Goal: Transaction & Acquisition: Purchase product/service

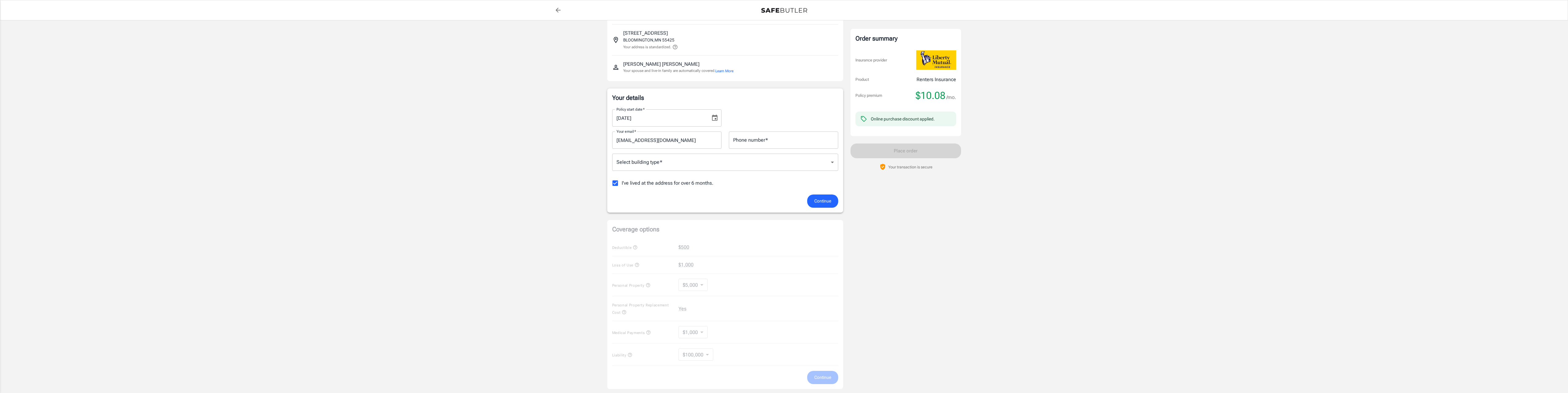
scroll to position [31, 0]
click at [617, 188] on input "I've lived at the address for over 6 months." at bounding box center [615, 186] width 13 height 13
checkbox input "false"
click at [685, 229] on input "Street address" at bounding box center [725, 231] width 220 height 12
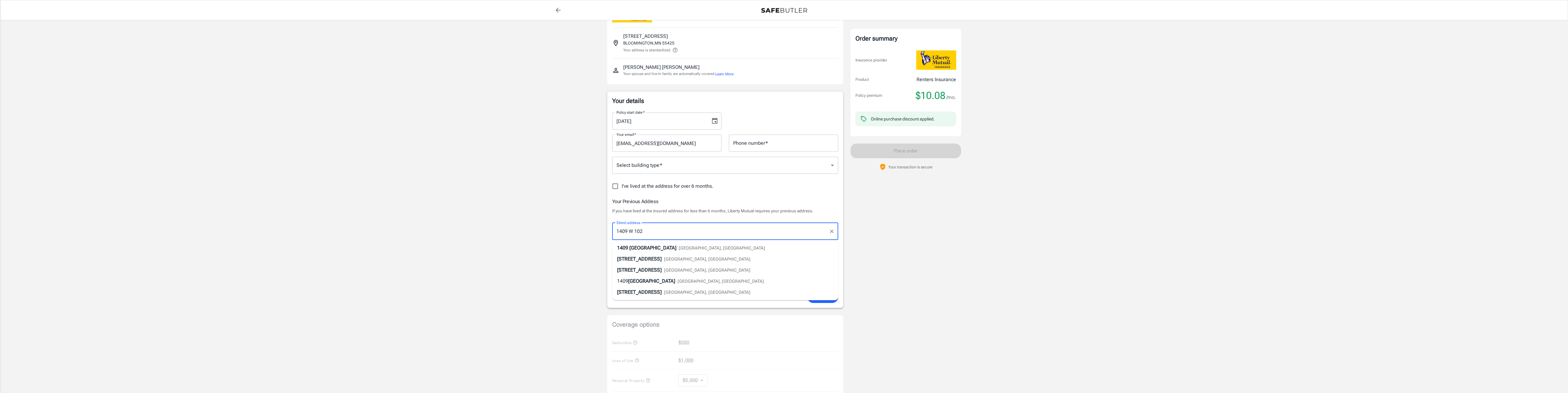
click at [691, 250] on span "[GEOGRAPHIC_DATA], [GEOGRAPHIC_DATA]" at bounding box center [722, 248] width 86 height 5
type input "[STREET_ADDRESS]"
type input "[GEOGRAPHIC_DATA]"
select select "MN"
type input "55431"
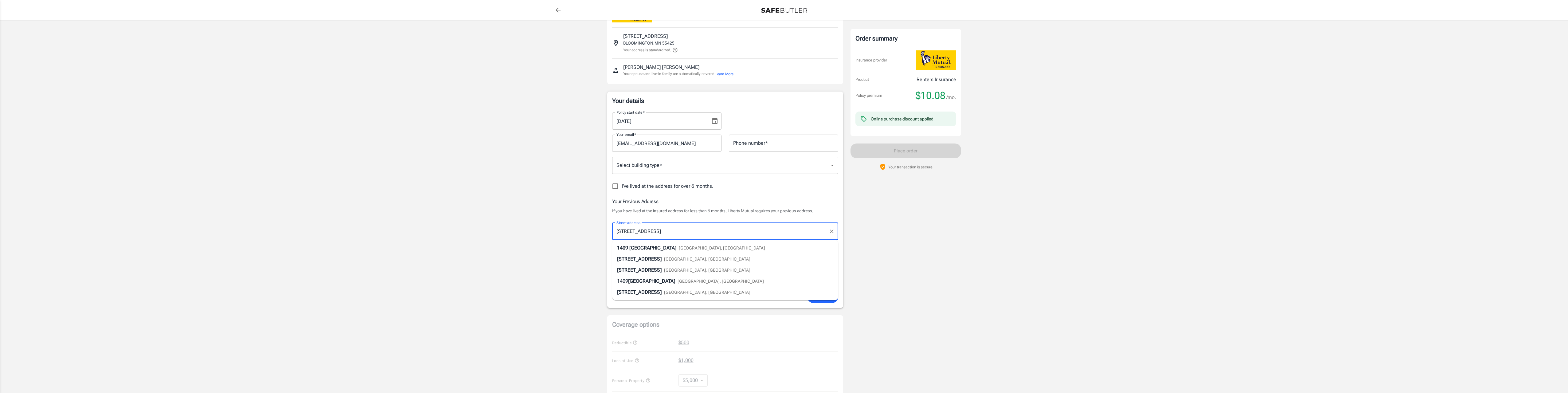
type input "[STREET_ADDRESS]"
click at [763, 144] on input "Phone number   *" at bounding box center [783, 143] width 109 height 17
type input "3035175502"
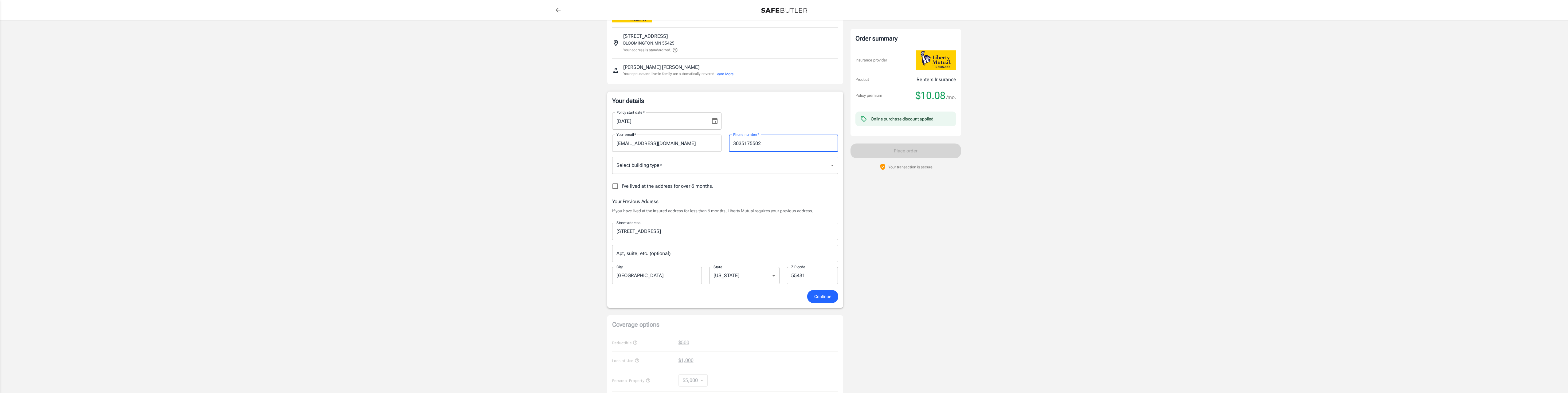
type input "Bloomington"
type input "55425"
click at [765, 119] on div "Policy start date   * [DATE] Policy start date   *" at bounding box center [725, 119] width 233 height 22
click at [664, 120] on input "[DATE]" at bounding box center [659, 121] width 94 height 17
click at [714, 121] on icon "Choose date, selected date is Oct 5, 2025" at bounding box center [715, 121] width 7 height 7
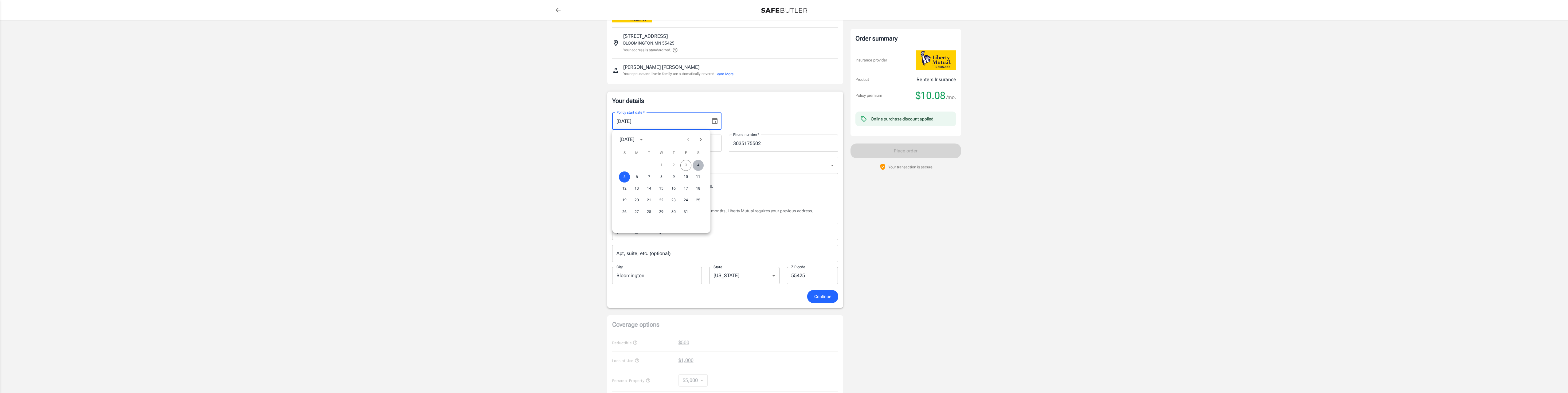
click at [697, 164] on button "4" at bounding box center [699, 166] width 11 height 11
type input "[DATE]"
click at [701, 168] on body "Policy premium $ 10.08 /mo Liberty Mutual Renters Insurance [STREET_ADDRESS] Yo…" at bounding box center [786, 306] width 1573 height 674
click at [686, 182] on li "Single or multi family home" at bounding box center [725, 182] width 226 height 11
type input "singlefamily"
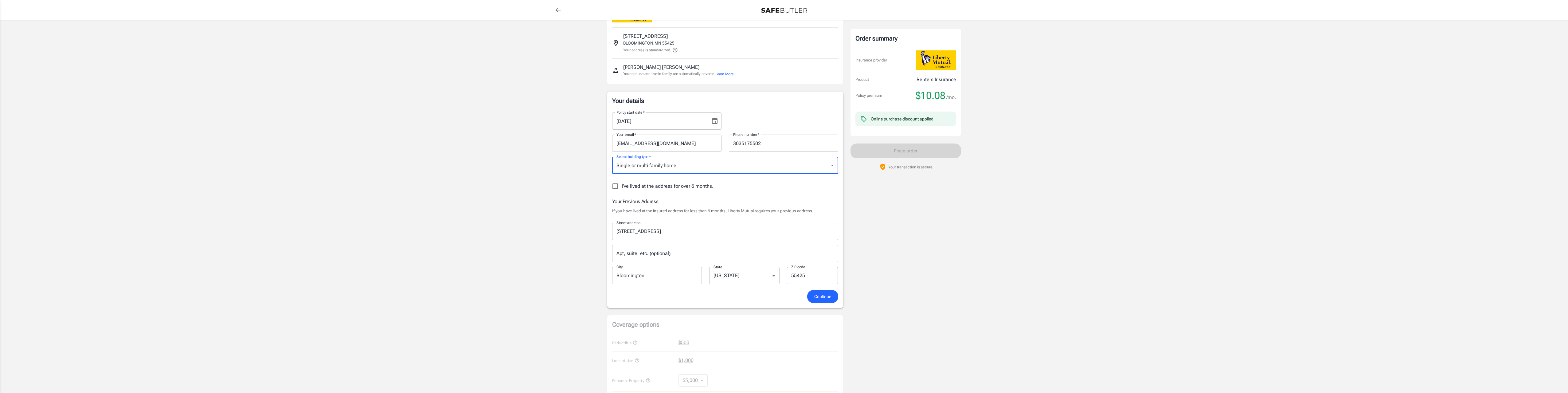
click at [589, 174] on div "Policy premium $ 10.08 /mo Liberty Mutual Renters Insurance [STREET_ADDRESS] Yo…" at bounding box center [784, 295] width 1568 height 611
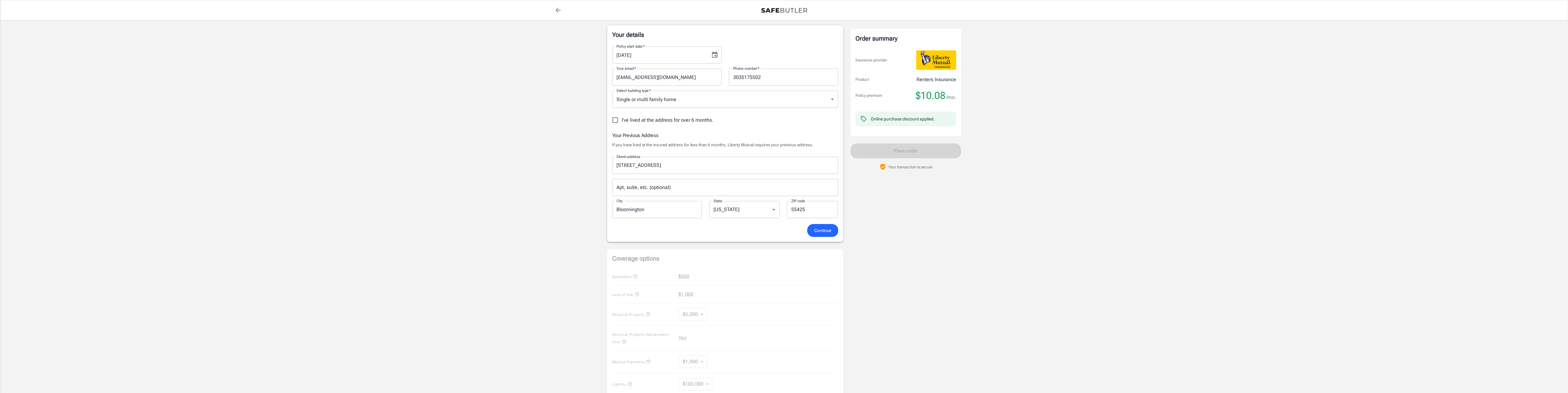
scroll to position [123, 0]
click at [825, 206] on span "Continue" at bounding box center [823, 205] width 17 height 8
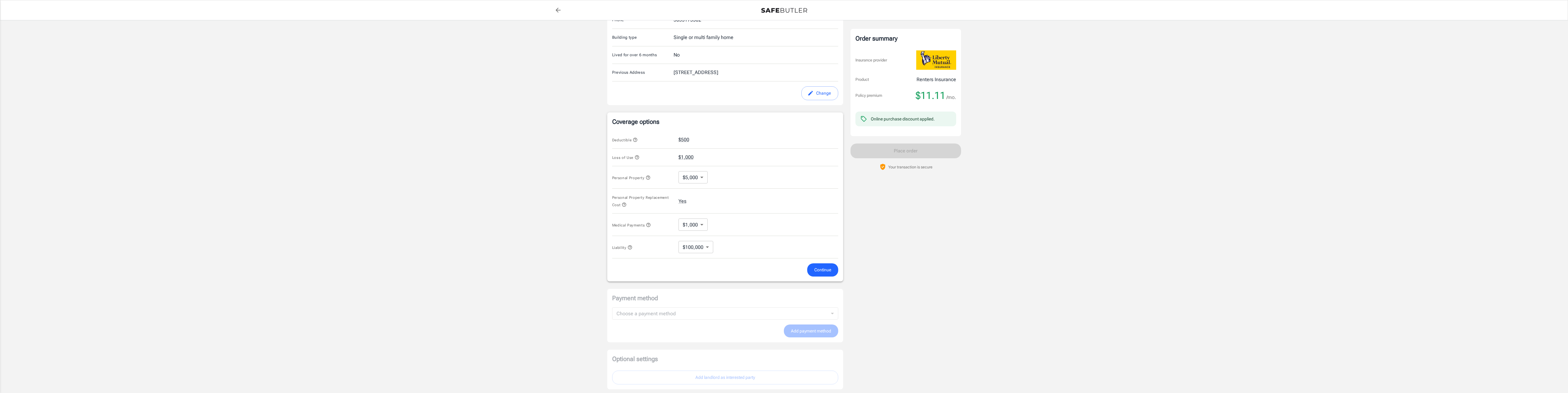
scroll to position [165, 0]
click at [704, 248] on body "Policy premium $ 11.11 /mo Liberty Mutual Renters Insurance [STREET_ADDRESS] Yo…" at bounding box center [786, 137] width 1573 height 604
click at [700, 294] on li "$1 Million" at bounding box center [695, 294] width 34 height 11
type input "1MIL"
click at [703, 178] on body "Policy premium $ 11.11 /mo Liberty Mutual Renters Insurance [STREET_ADDRESS] Yo…" at bounding box center [786, 137] width 1573 height 604
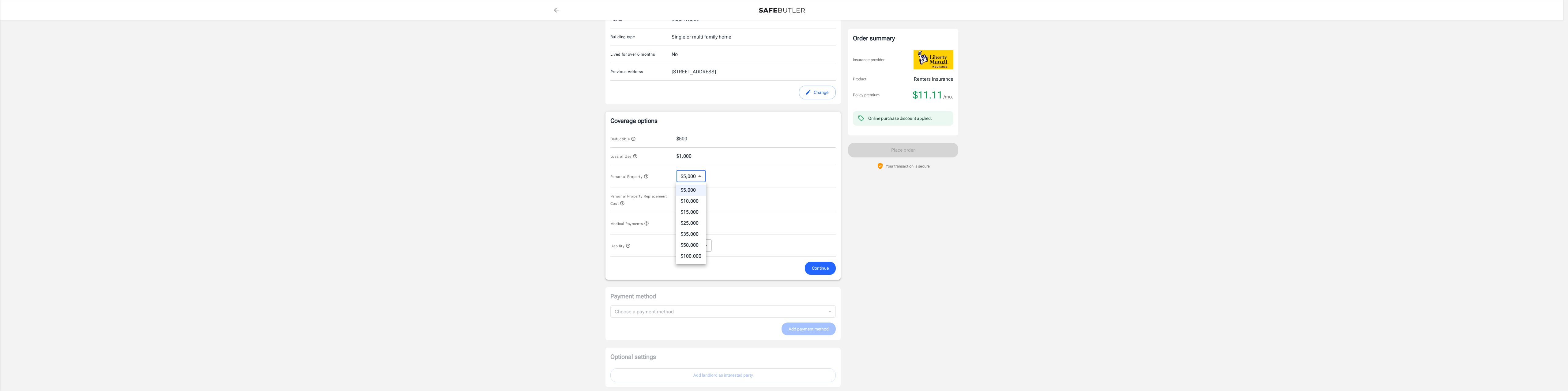
click at [691, 247] on li "$50,000" at bounding box center [691, 245] width 30 height 11
type input "50000"
click at [700, 223] on body "Policy premium $ 11.11 /mo Liberty Mutual Renters Insurance [STREET_ADDRESS] Yo…" at bounding box center [784, 136] width 1568 height 601
click at [688, 238] on li "No Coverage" at bounding box center [691, 237] width 38 height 11
type input "No Coverage"
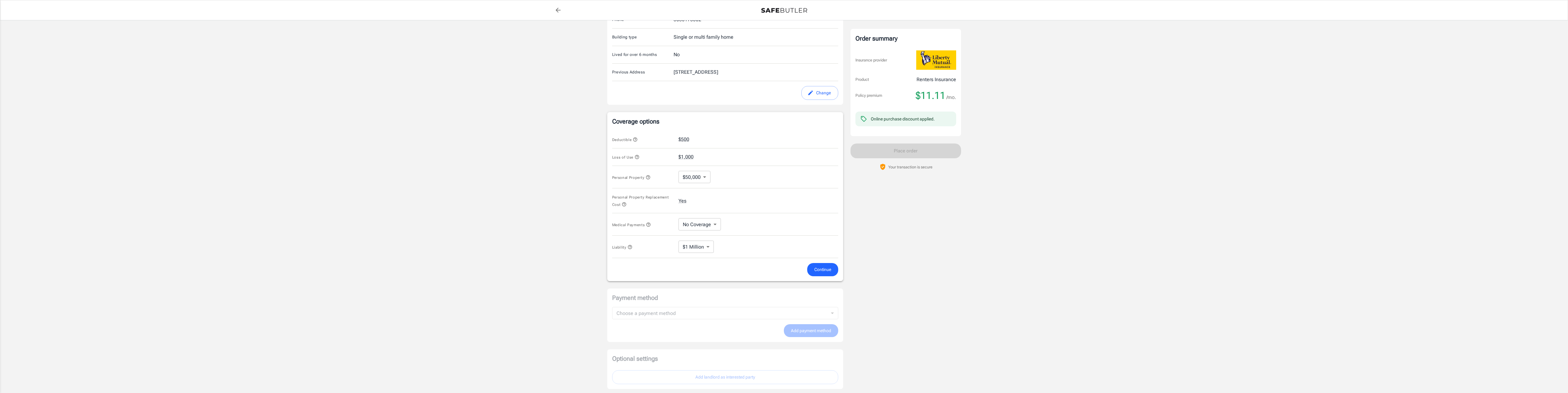
click at [636, 156] on icon "button" at bounding box center [637, 157] width 5 height 5
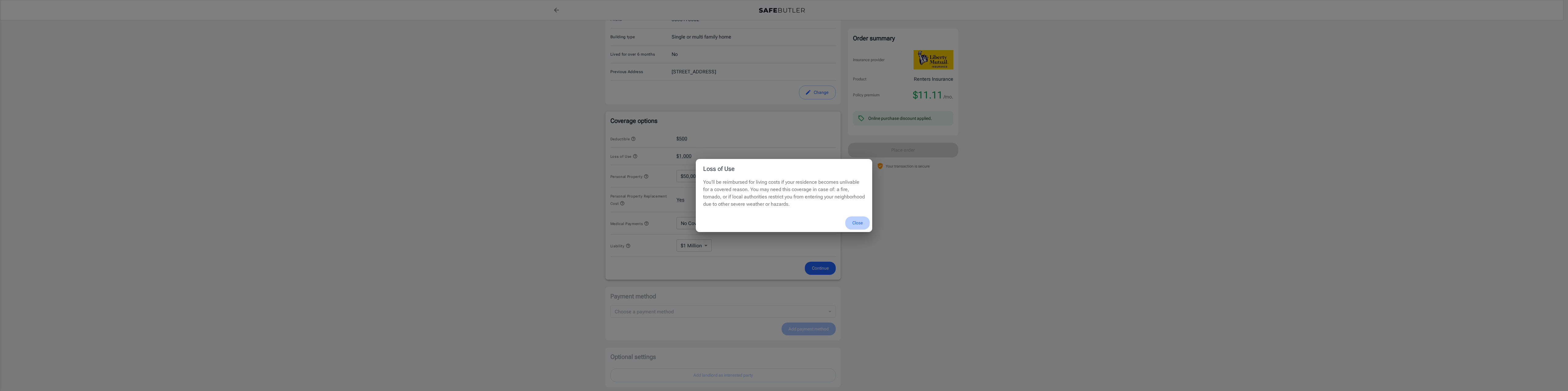
click at [855, 224] on button "Close" at bounding box center [858, 223] width 24 height 13
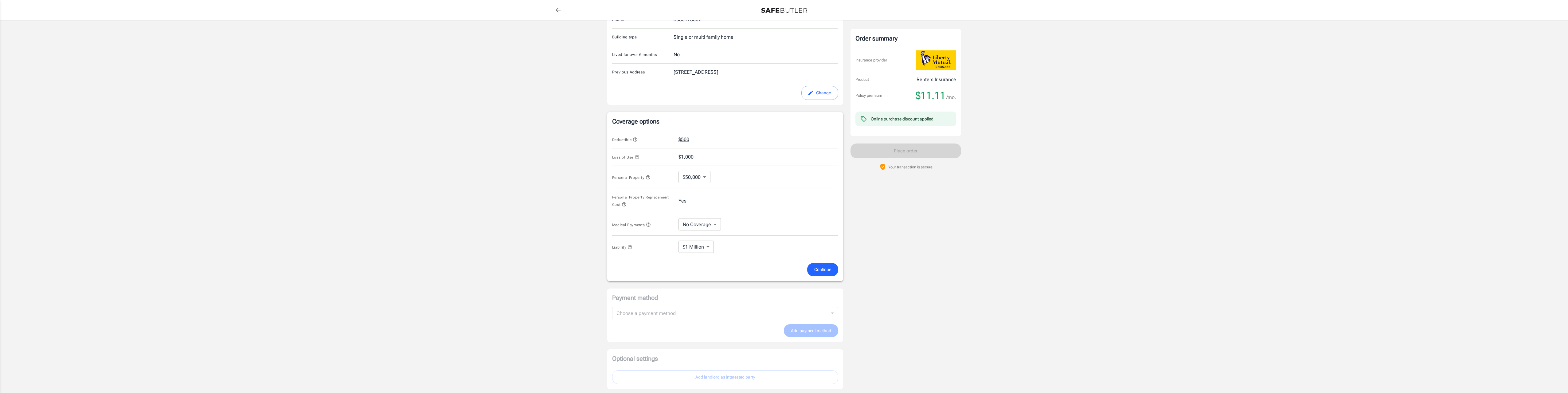
click at [625, 205] on icon "button" at bounding box center [624, 205] width 5 height 5
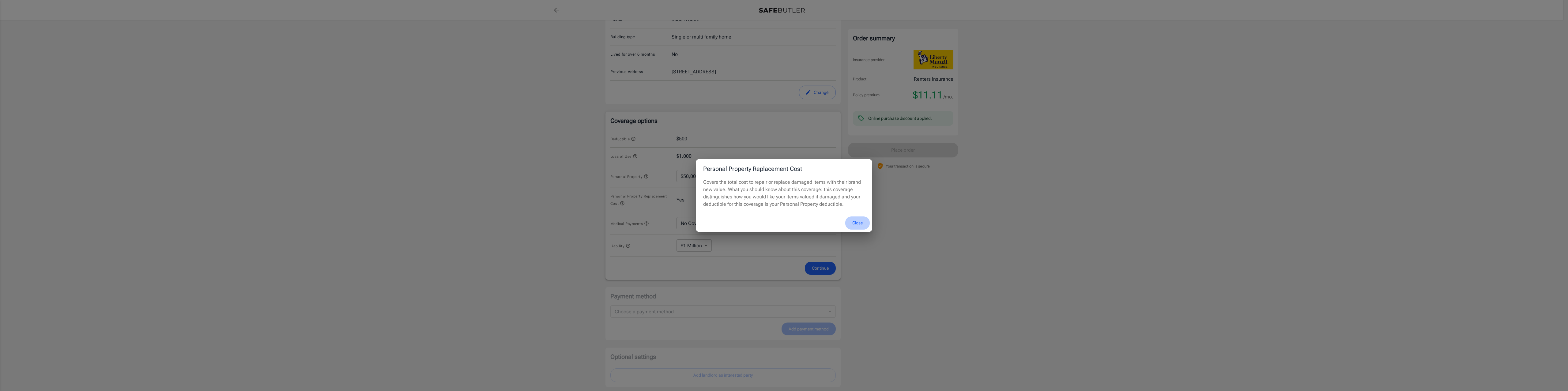
click at [858, 223] on button "Close" at bounding box center [858, 223] width 24 height 13
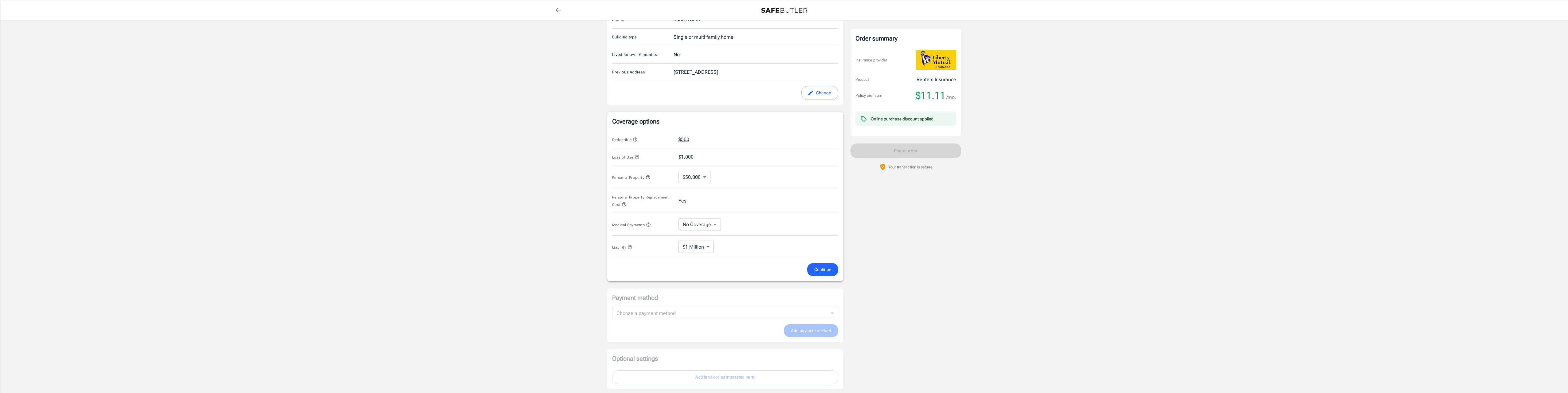
click at [825, 271] on span "Continue" at bounding box center [823, 270] width 17 height 8
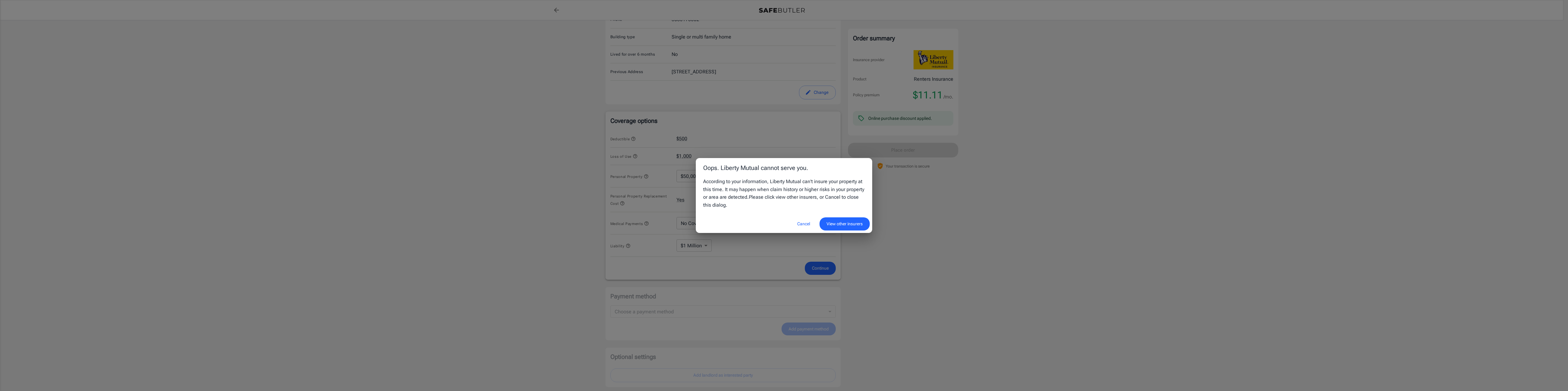
click at [803, 225] on button "Cancel" at bounding box center [803, 224] width 27 height 13
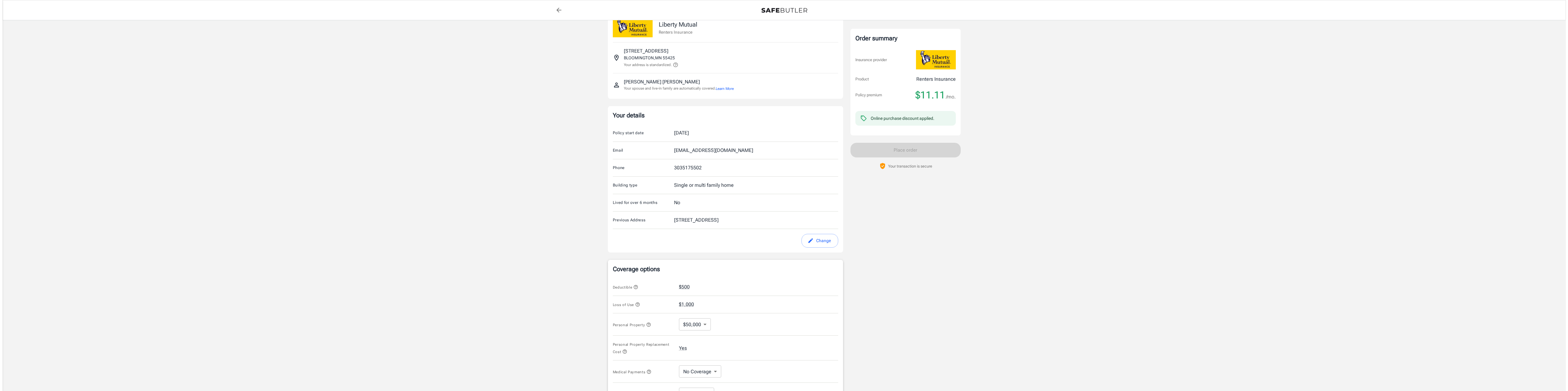
scroll to position [0, 0]
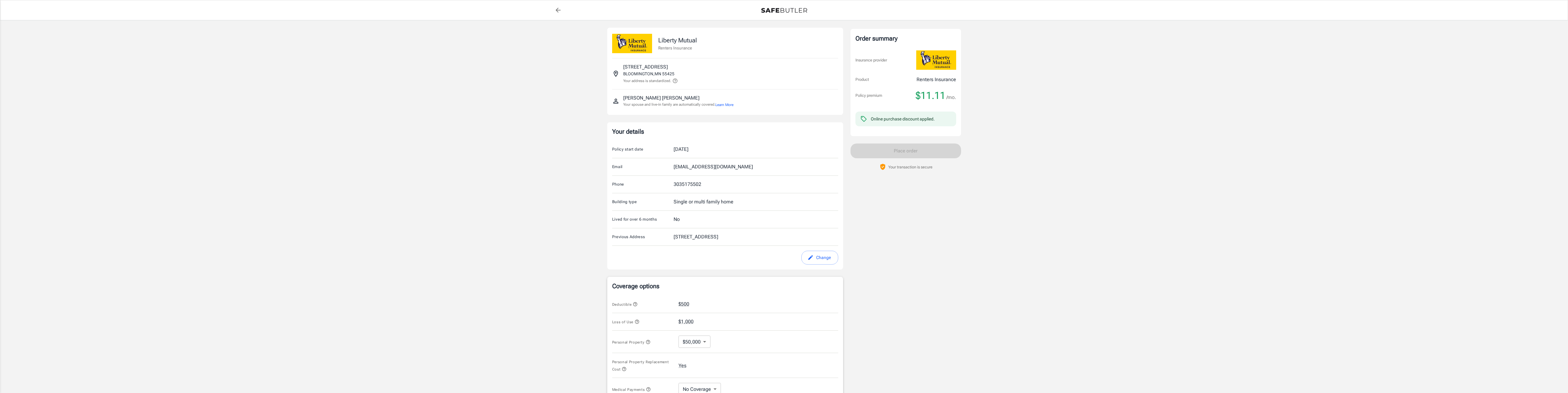
click at [819, 258] on button "Change" at bounding box center [820, 258] width 37 height 14
select select "MN"
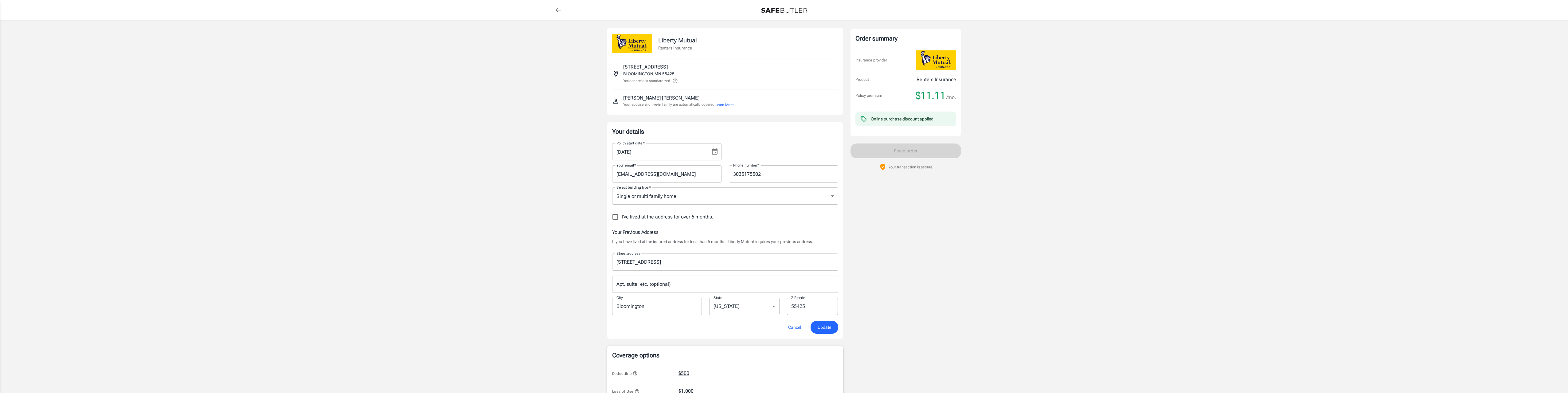
click at [613, 218] on input "I've lived at the address for over 6 months." at bounding box center [615, 217] width 13 height 13
checkbox input "true"
click at [829, 237] on span "Update" at bounding box center [824, 235] width 13 height 8
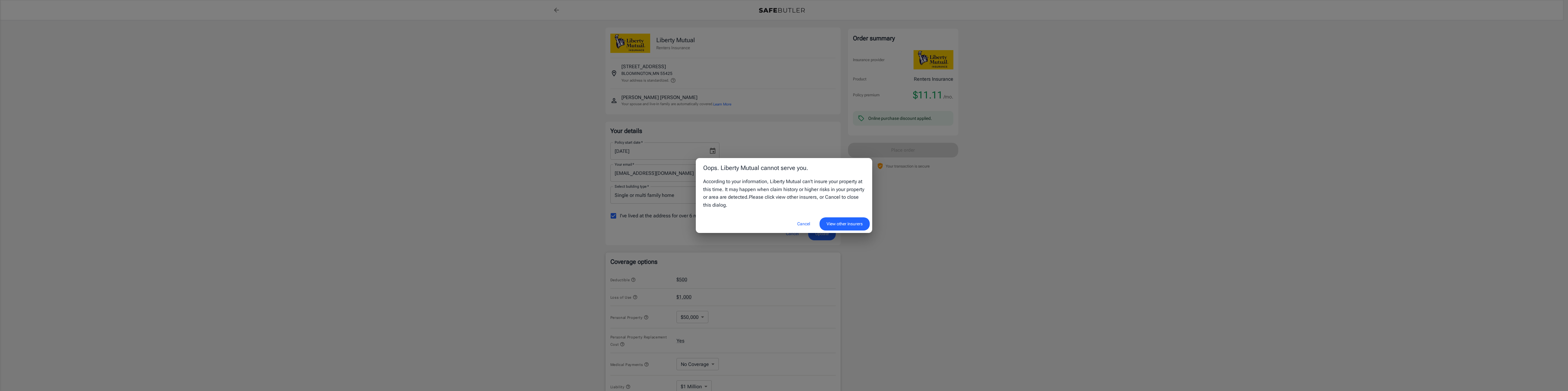
click at [850, 225] on button "View other insurers" at bounding box center [844, 224] width 51 height 13
